Goal: Transaction & Acquisition: Purchase product/service

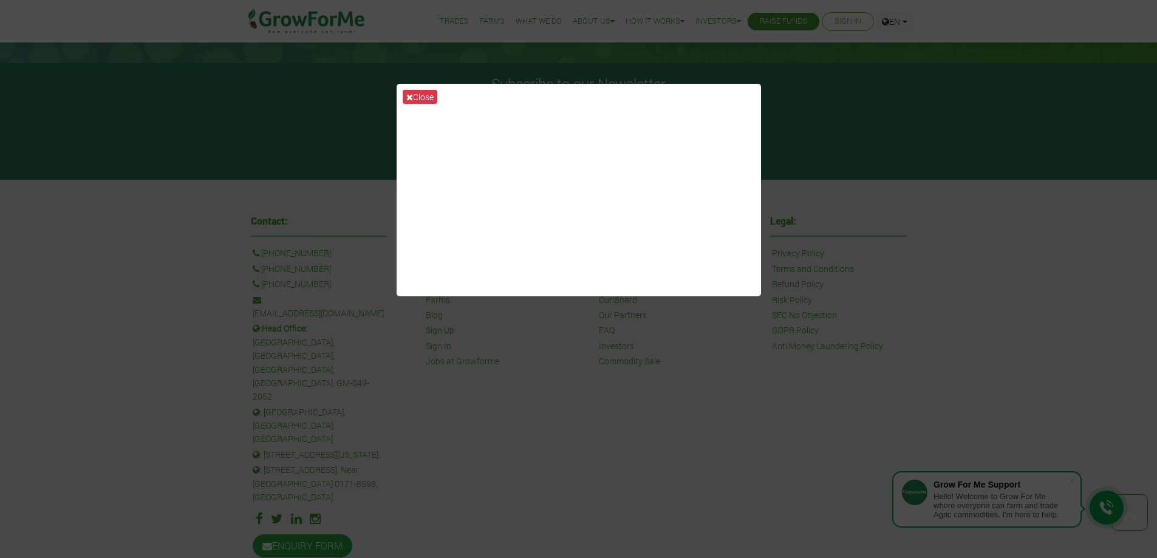
click at [854, 163] on div "Close" at bounding box center [578, 279] width 1157 height 558
click at [613, 386] on div "Close" at bounding box center [578, 279] width 1157 height 558
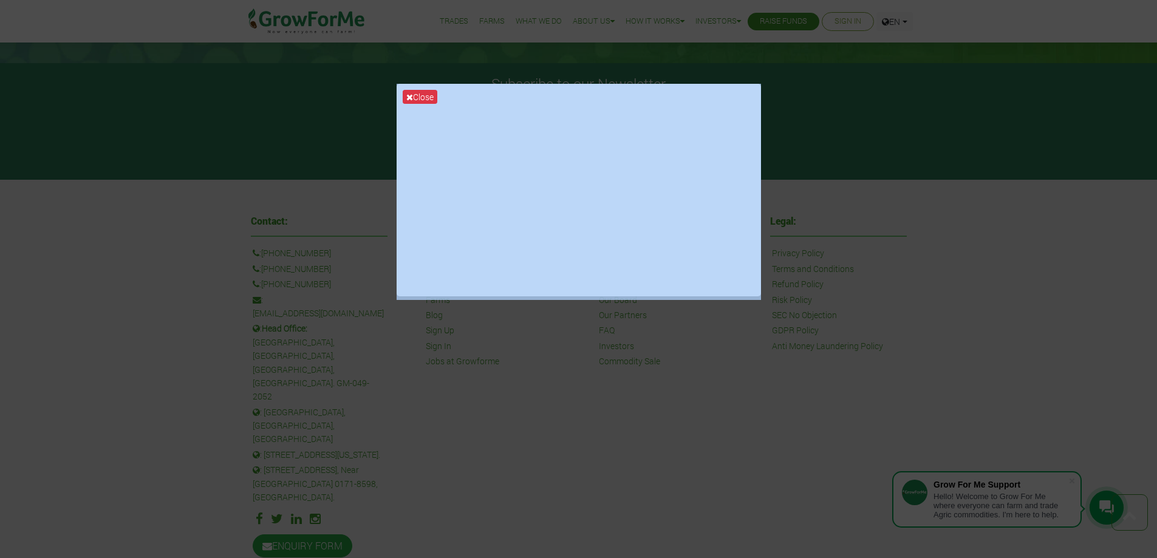
click at [613, 386] on div "Close" at bounding box center [578, 279] width 1157 height 558
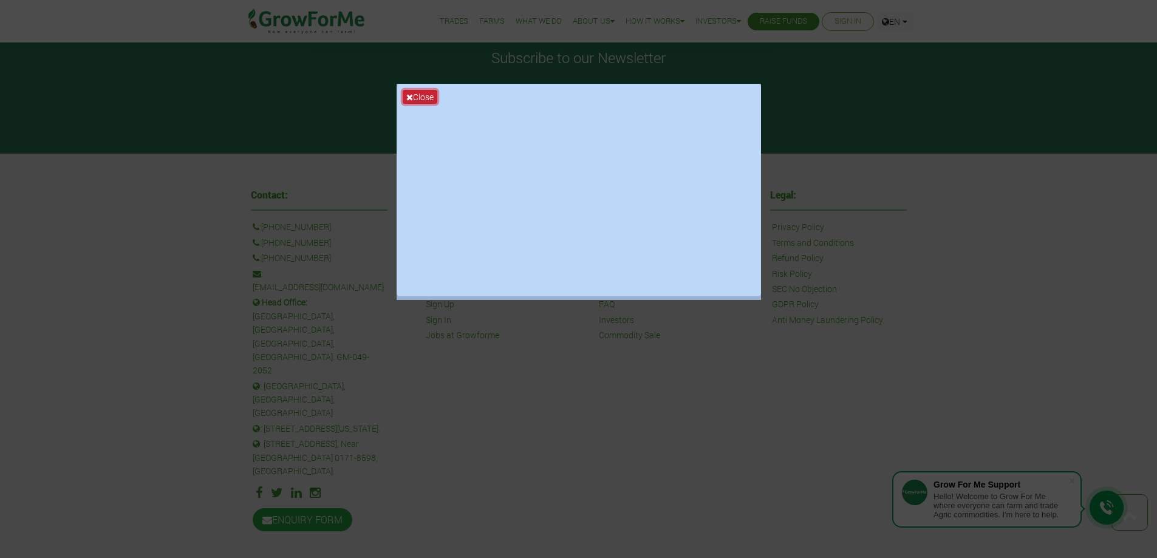
click at [420, 95] on button "Close" at bounding box center [420, 97] width 35 height 14
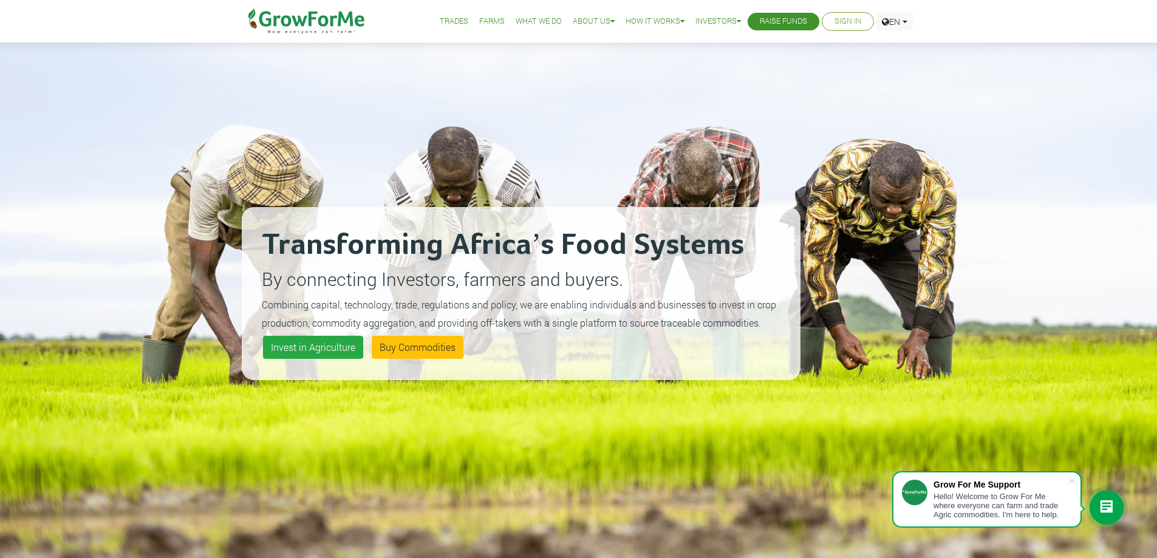
scroll to position [0, 0]
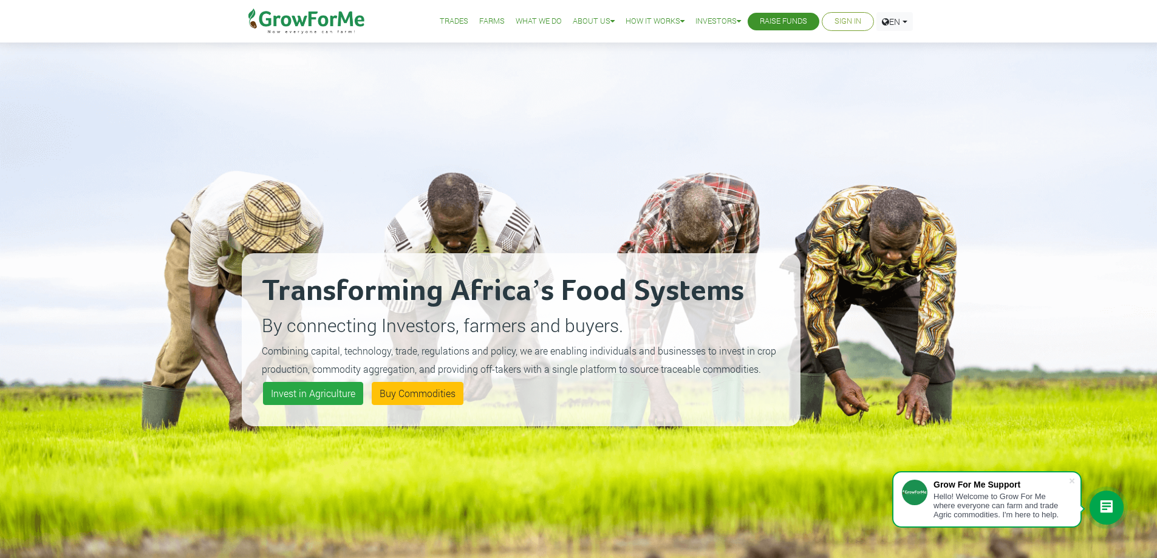
click at [442, 21] on link "Trades" at bounding box center [454, 21] width 29 height 13
